Goal: Find specific page/section

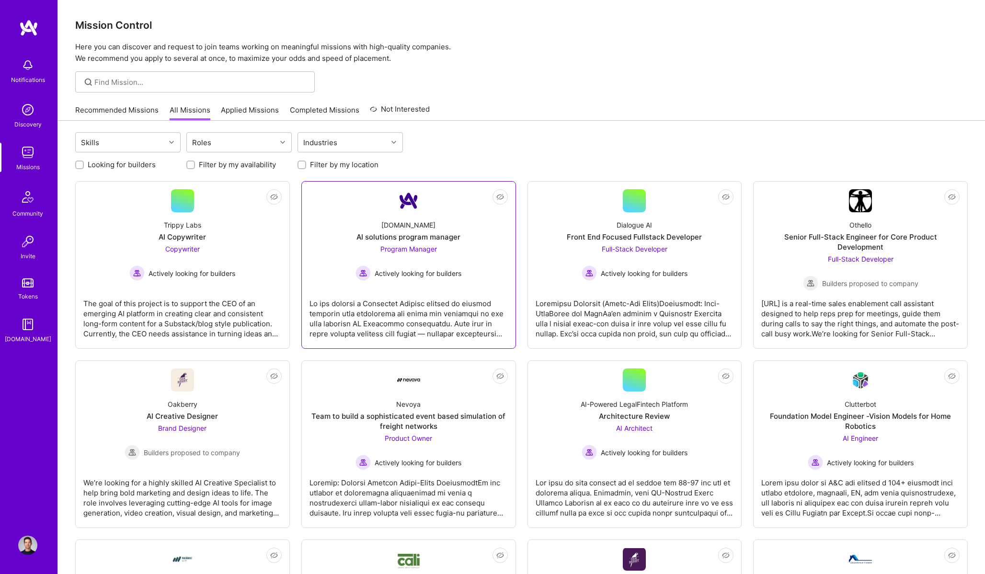
click at [388, 300] on div at bounding box center [408, 315] width 198 height 48
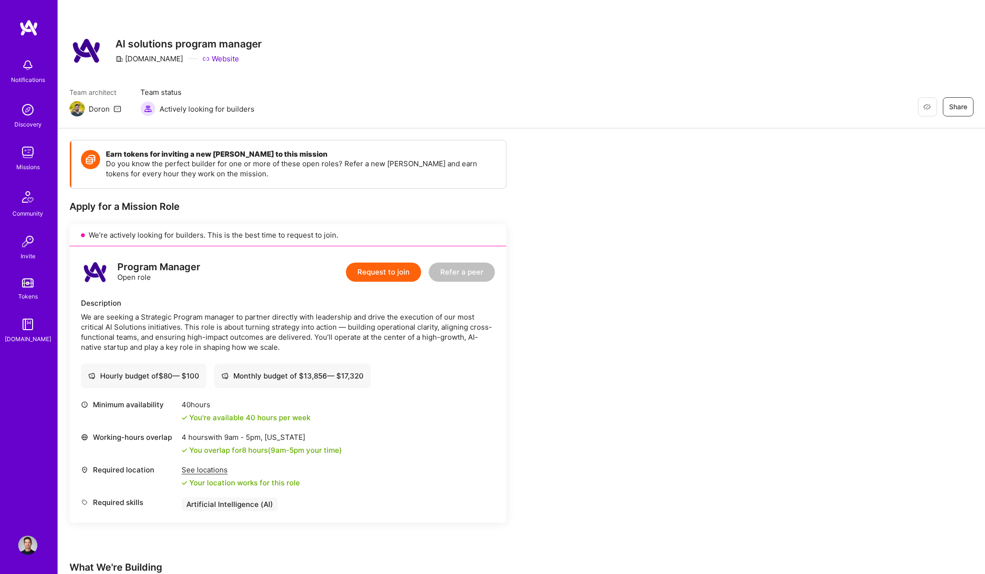
click at [24, 157] on img at bounding box center [27, 152] width 19 height 19
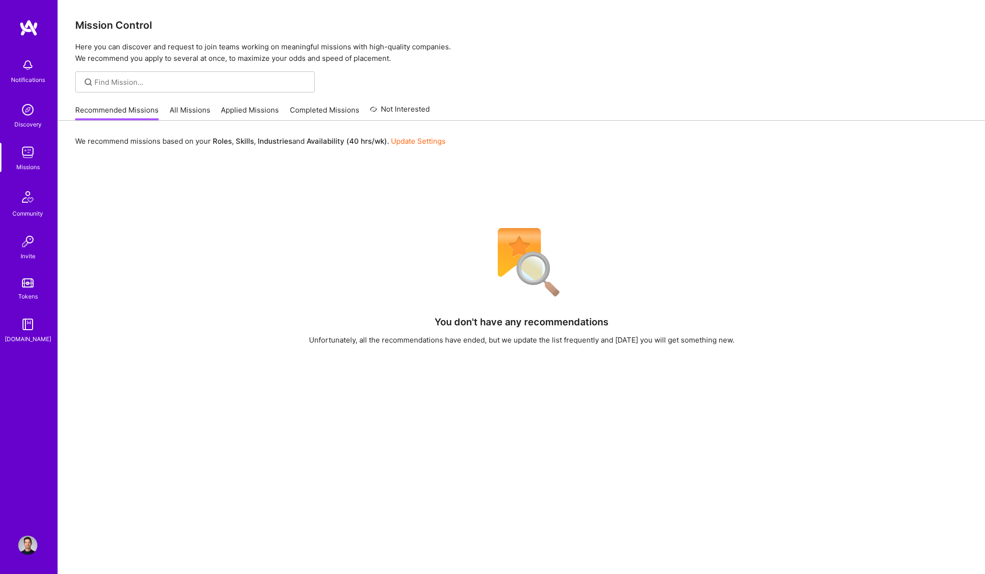
click at [252, 110] on link "Applied Missions" at bounding box center [250, 113] width 58 height 16
